Goal: Find specific page/section: Find specific page/section

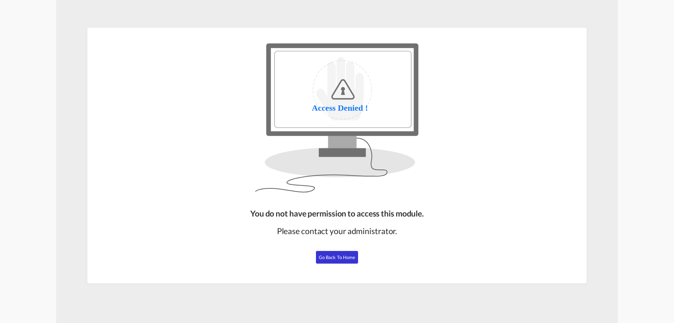
click at [336, 264] on div "You do not have permission to access this module. Please contact your administr…" at bounding box center [337, 242] width 179 height 75
click at [341, 257] on span "Go Back to Home" at bounding box center [337, 257] width 37 height 6
